Goal: Find specific page/section: Find specific page/section

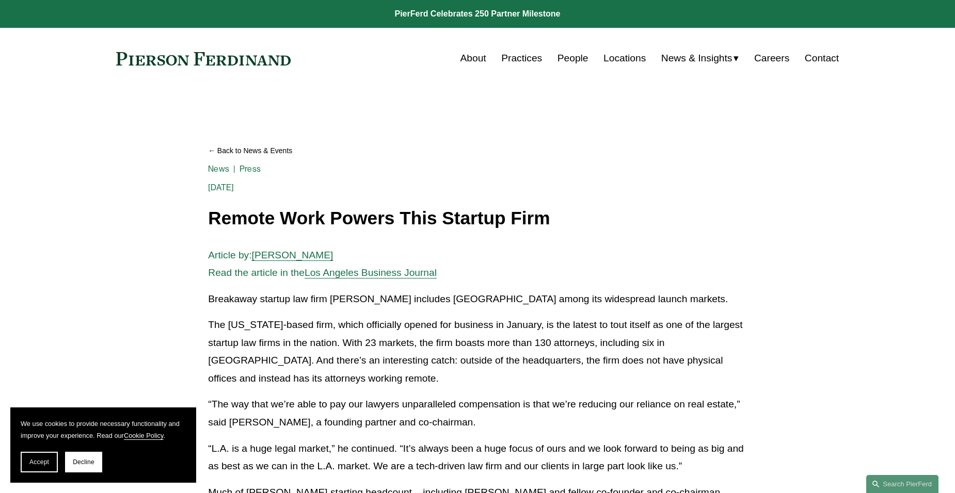
click at [760, 57] on link "Careers" at bounding box center [771, 59] width 35 height 20
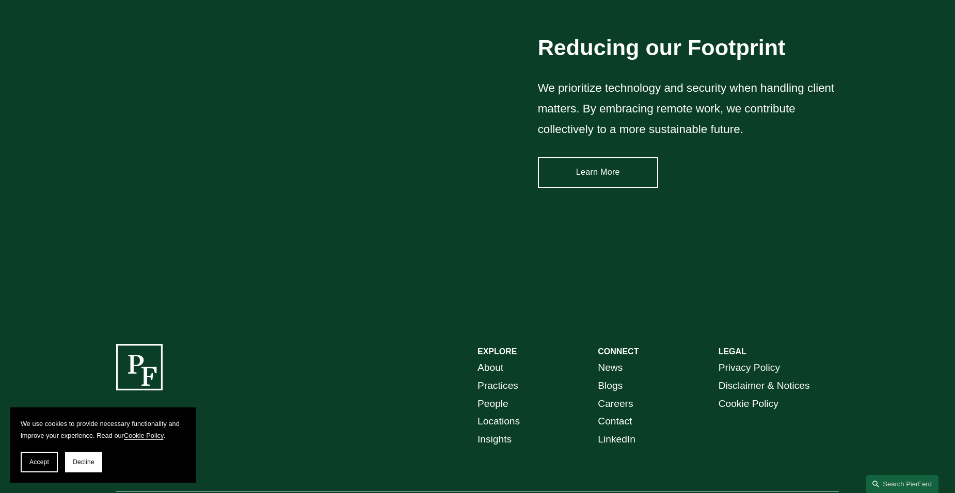
scroll to position [1557, 0]
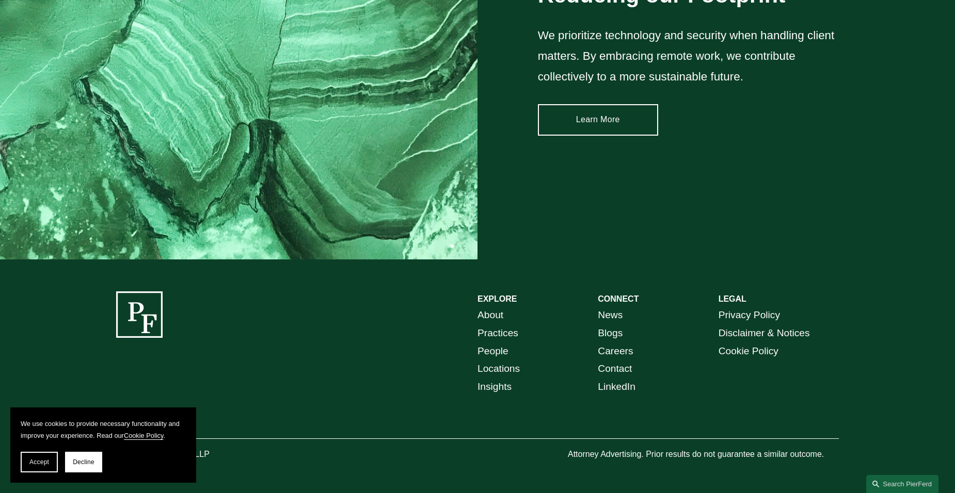
click at [626, 352] on link "Careers" at bounding box center [614, 352] width 35 height 18
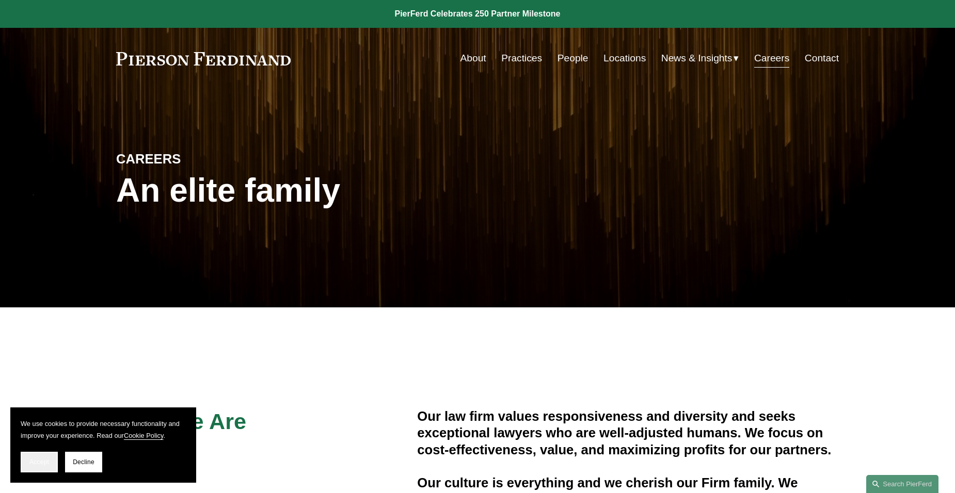
click at [49, 460] on span "Accept" at bounding box center [39, 462] width 20 height 7
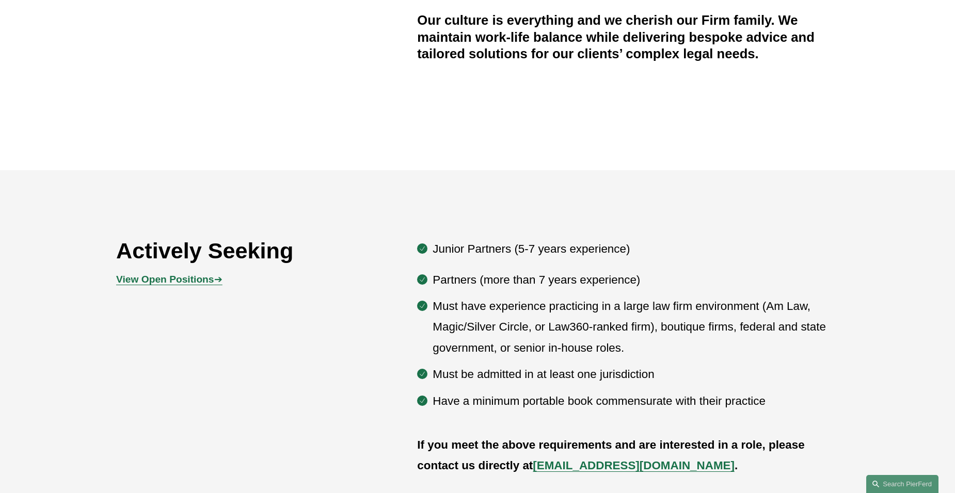
scroll to position [464, 0]
